Goal: Check status: Check status

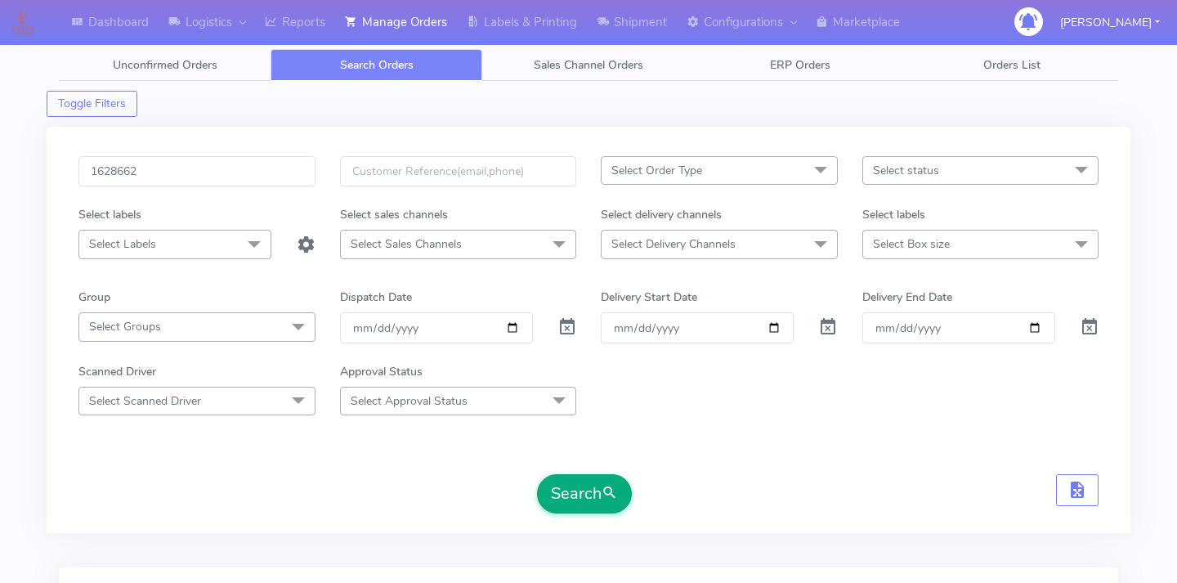
type input "1628662"
click at [611, 496] on span "submit" at bounding box center [610, 493] width 16 height 22
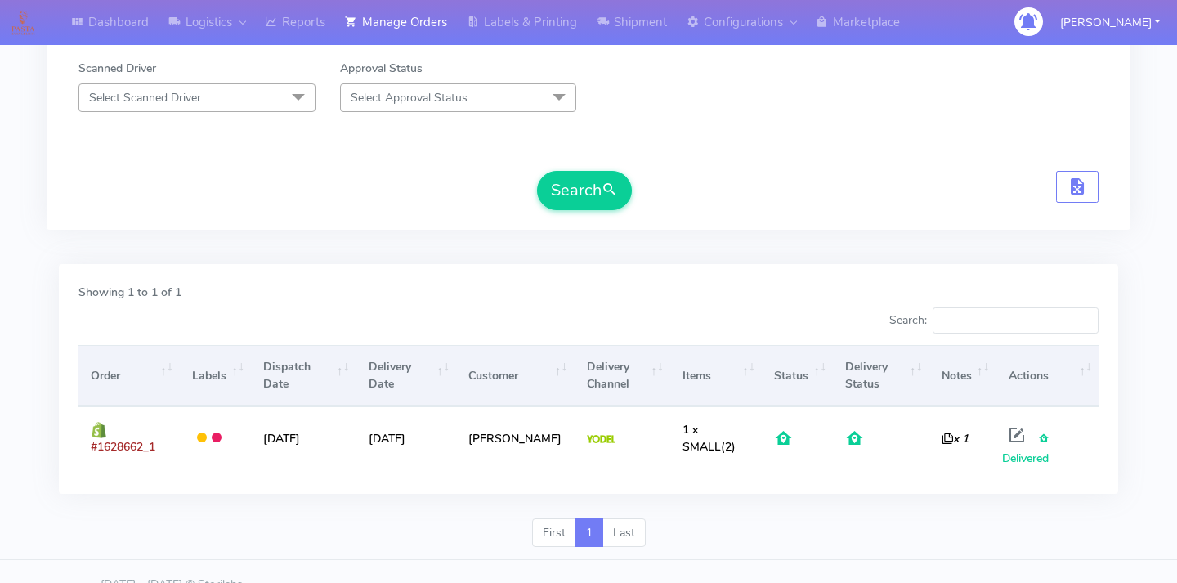
scroll to position [329, 0]
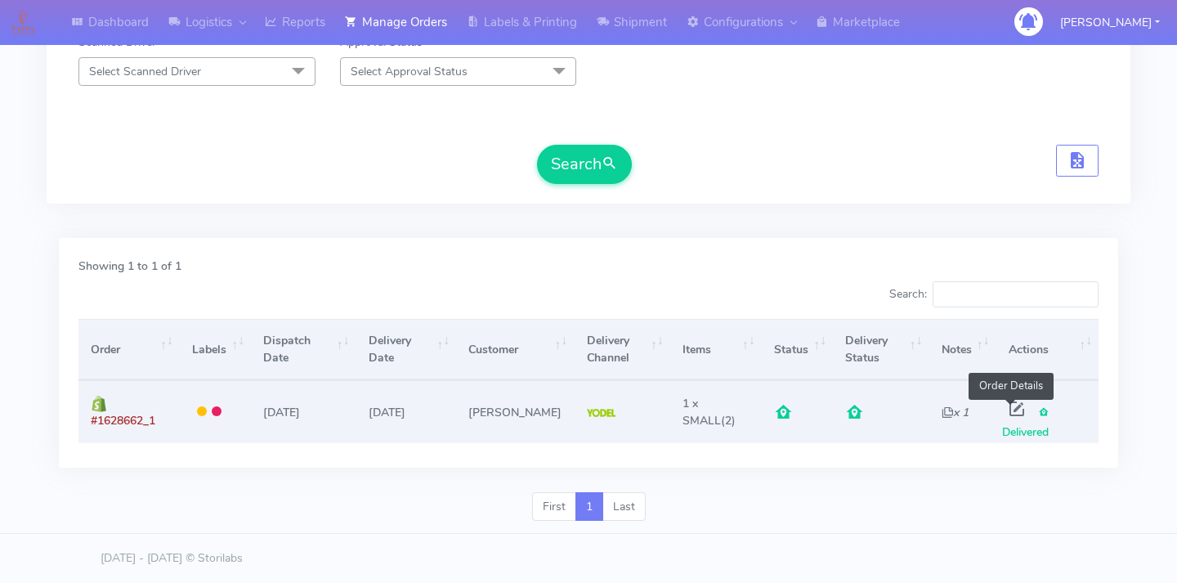
click at [1002, 405] on span at bounding box center [1016, 413] width 29 height 16
select select "5"
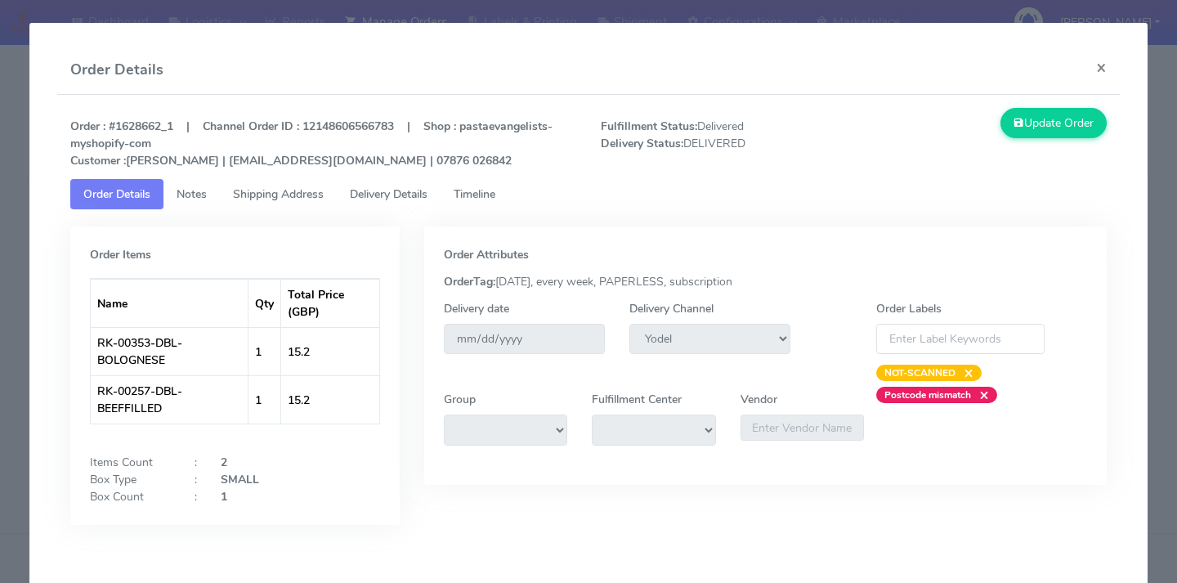
click at [414, 202] on link "Delivery Details" at bounding box center [389, 194] width 104 height 30
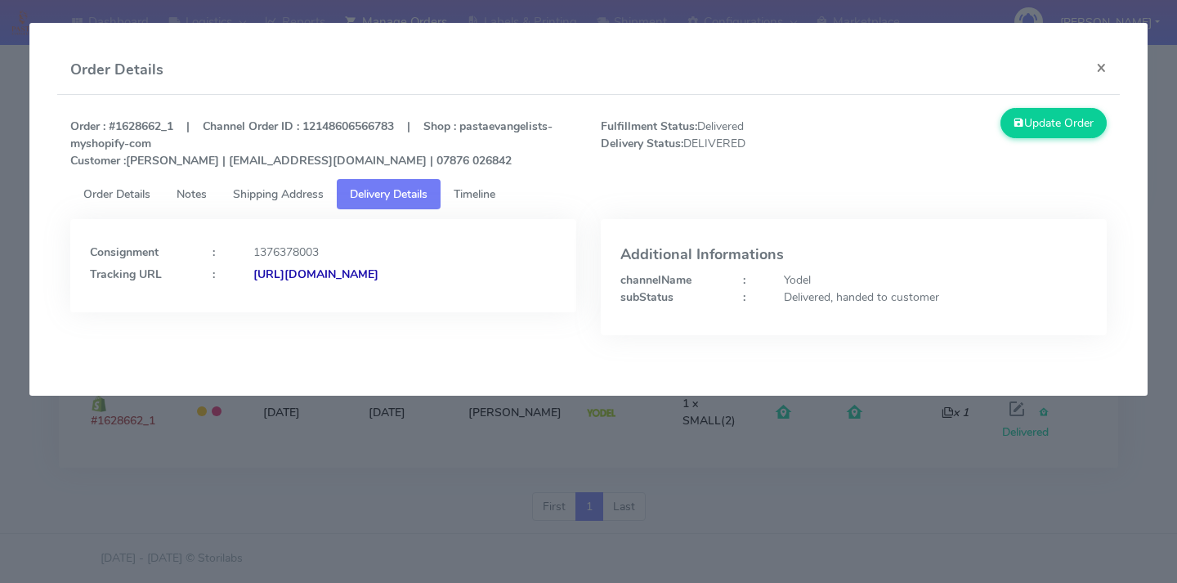
drag, startPoint x: 441, startPoint y: 289, endPoint x: 267, endPoint y: 289, distance: 174.1
click at [267, 283] on div "[URL][DOMAIN_NAME]" at bounding box center [405, 274] width 328 height 17
click at [233, 468] on modal-container "Order Details × Order : #1628662_1 | Channel Order ID : 12148606566783 | Shop :…" at bounding box center [588, 291] width 1177 height 583
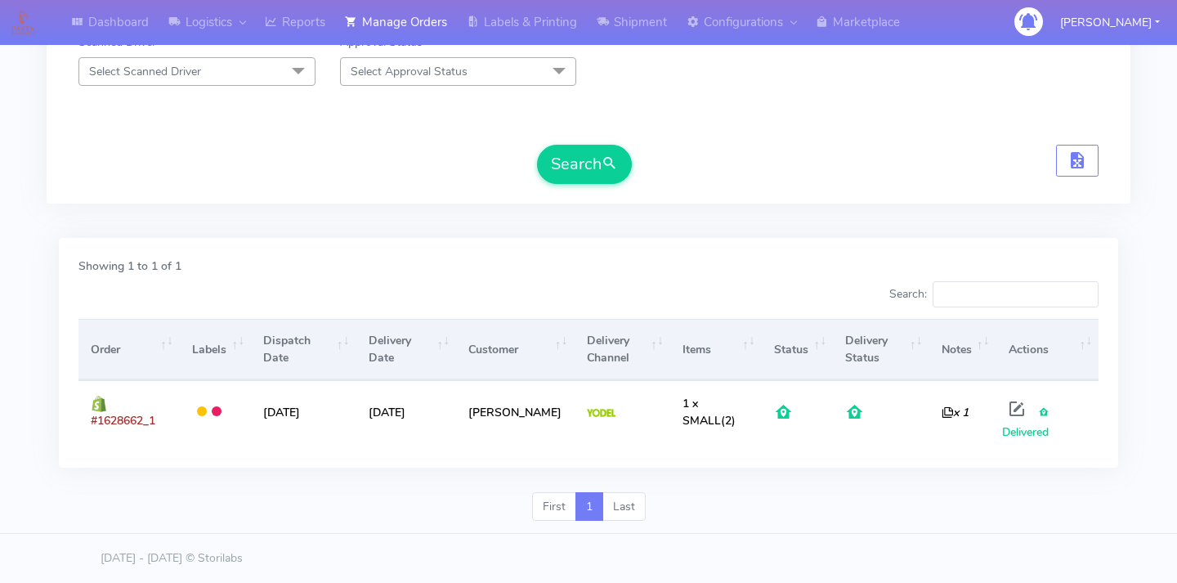
scroll to position [0, 0]
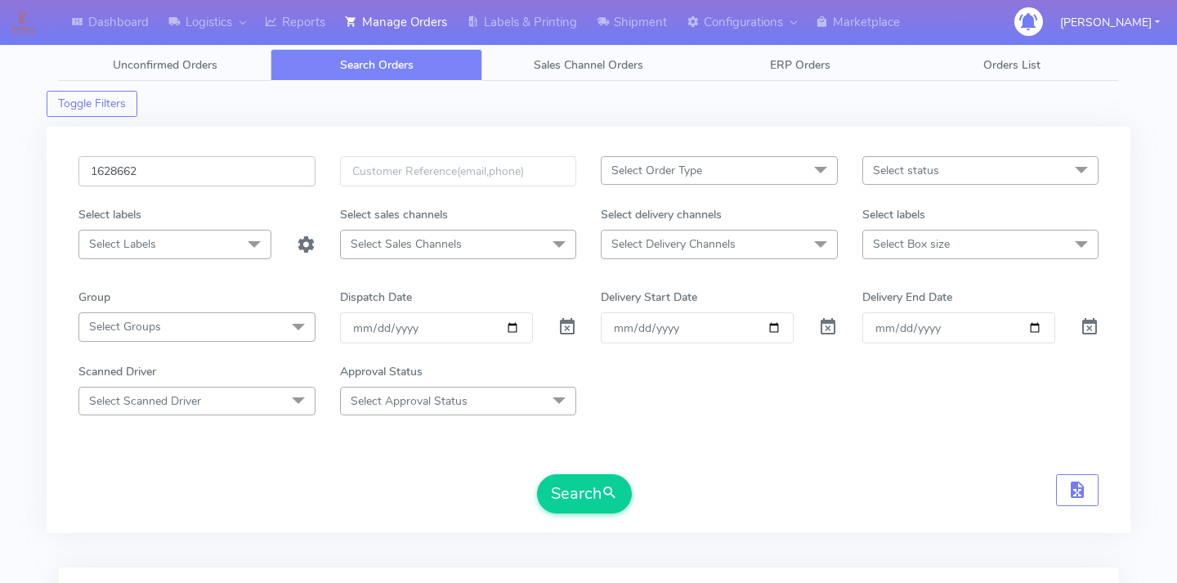
click at [167, 168] on input "1628662" at bounding box center [196, 171] width 237 height 30
paste input "1627348"
type input "1627348"
click at [569, 494] on button "Search" at bounding box center [584, 493] width 95 height 39
click at [201, 171] on input "1627348" at bounding box center [196, 171] width 237 height 30
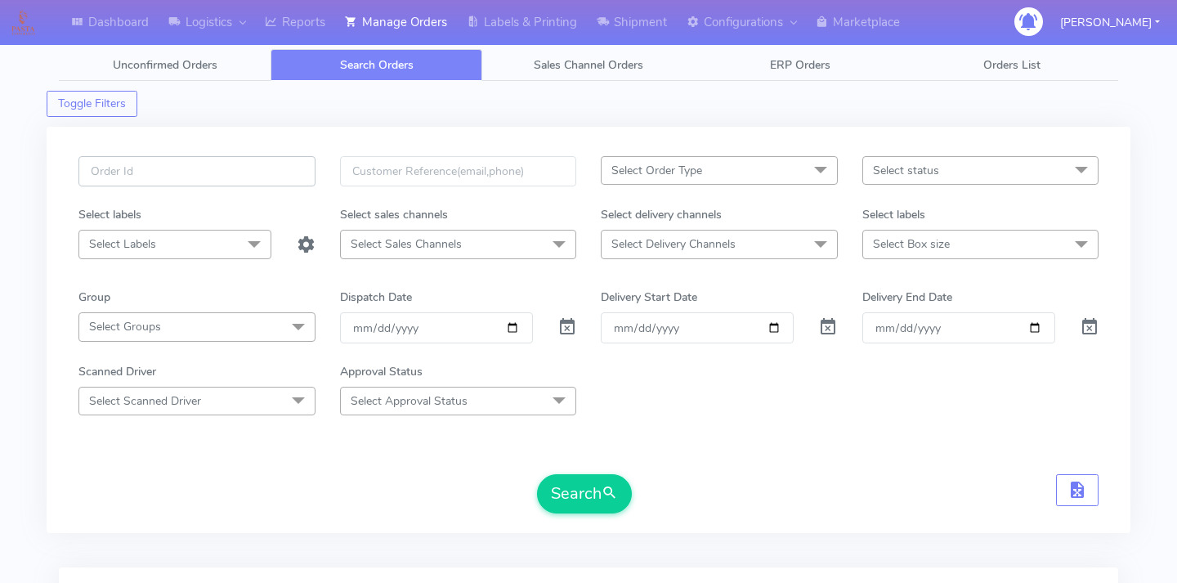
paste input "1627348"
type input "1627348"
click at [573, 473] on form "1627348 Select Order Type Select All MEALS ATAVI One Off Pasta Club Gift Kit Ev…" at bounding box center [588, 334] width 1020 height 357
click at [574, 490] on button "Search" at bounding box center [584, 493] width 95 height 39
